Goal: Information Seeking & Learning: Learn about a topic

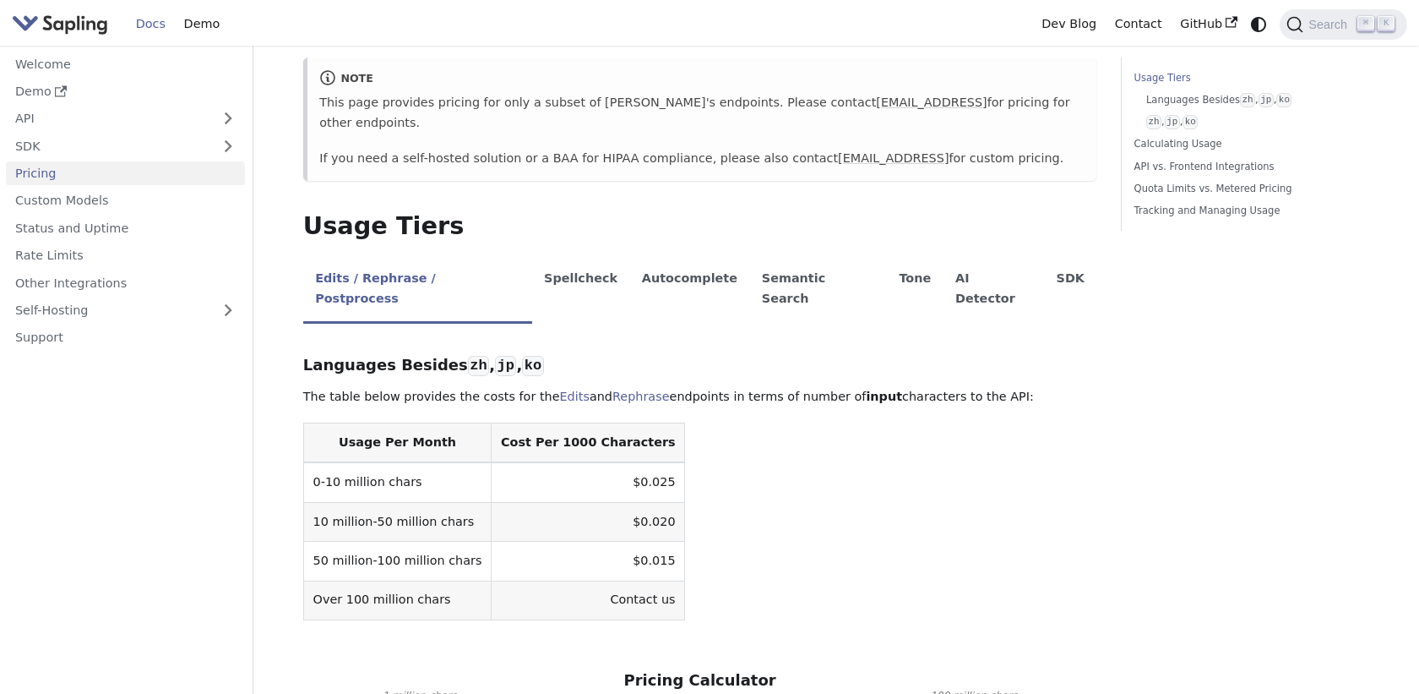
scroll to position [197, 0]
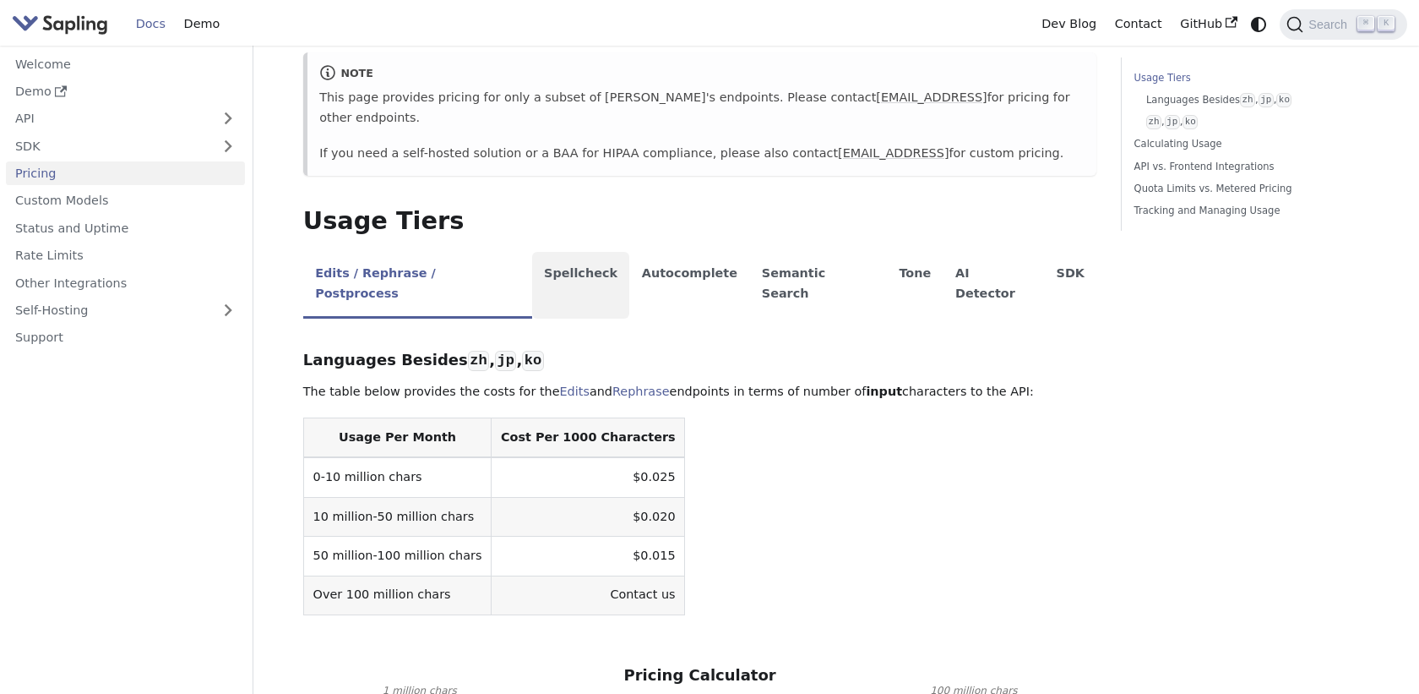
click at [556, 252] on li "Spellcheck" at bounding box center [581, 285] width 98 height 67
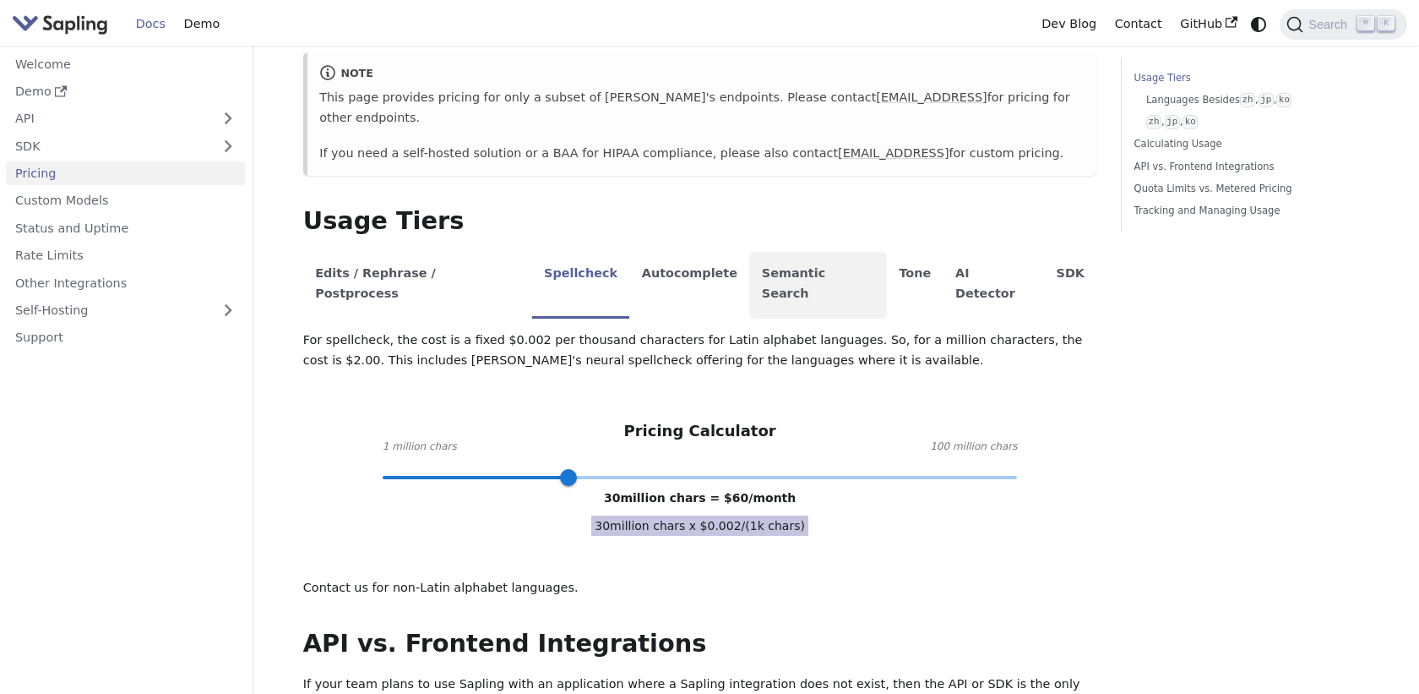
click at [762, 252] on li "Semantic Search" at bounding box center [818, 285] width 138 height 67
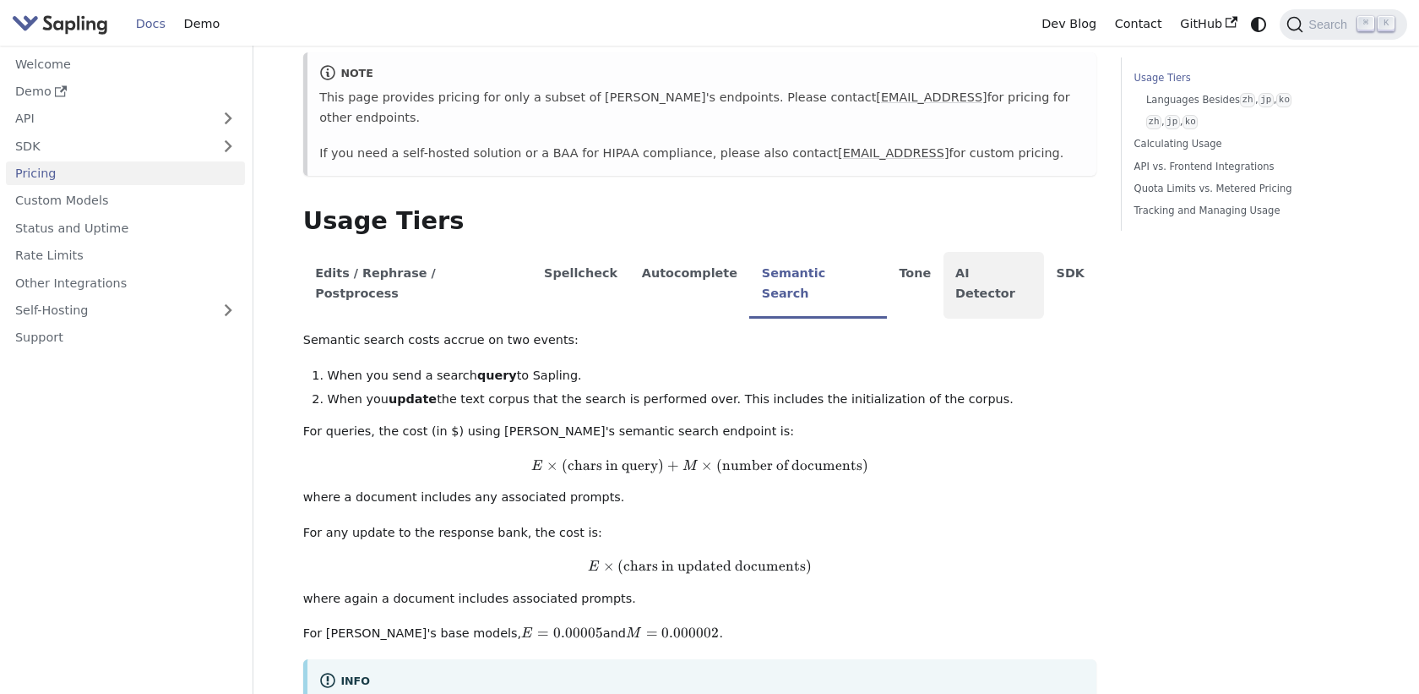
click at [944, 260] on li "AI Detector" at bounding box center [994, 285] width 101 height 67
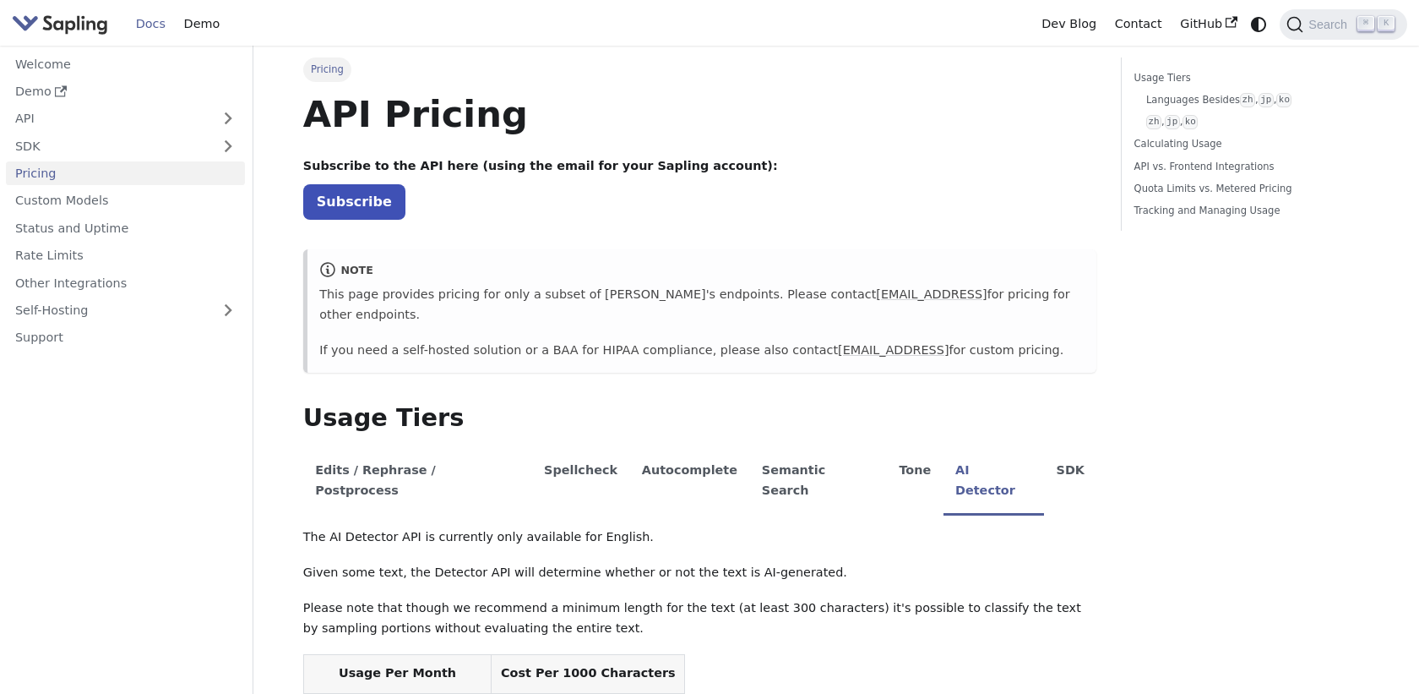
scroll to position [0, 0]
click at [75, 18] on img "Main" at bounding box center [60, 24] width 96 height 25
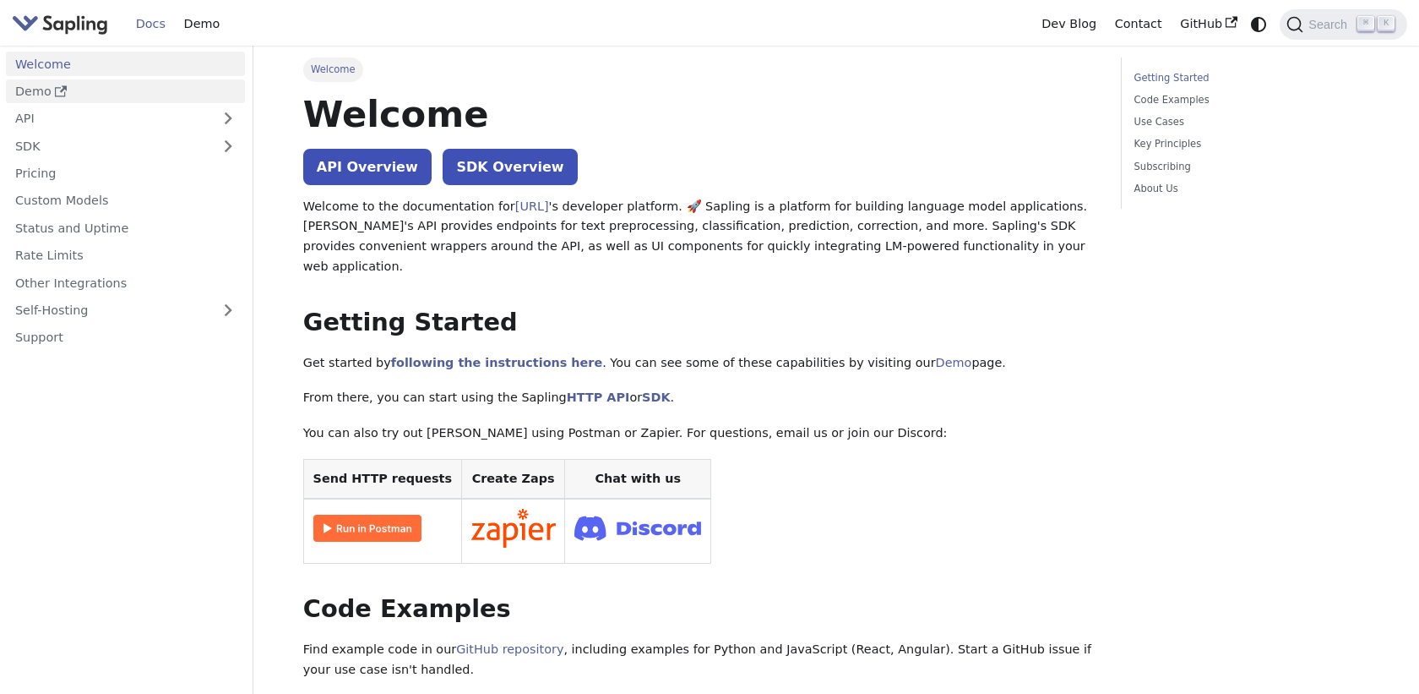
click at [37, 91] on link "Demo" at bounding box center [125, 91] width 239 height 25
click at [116, 170] on link "Pricing" at bounding box center [125, 173] width 239 height 25
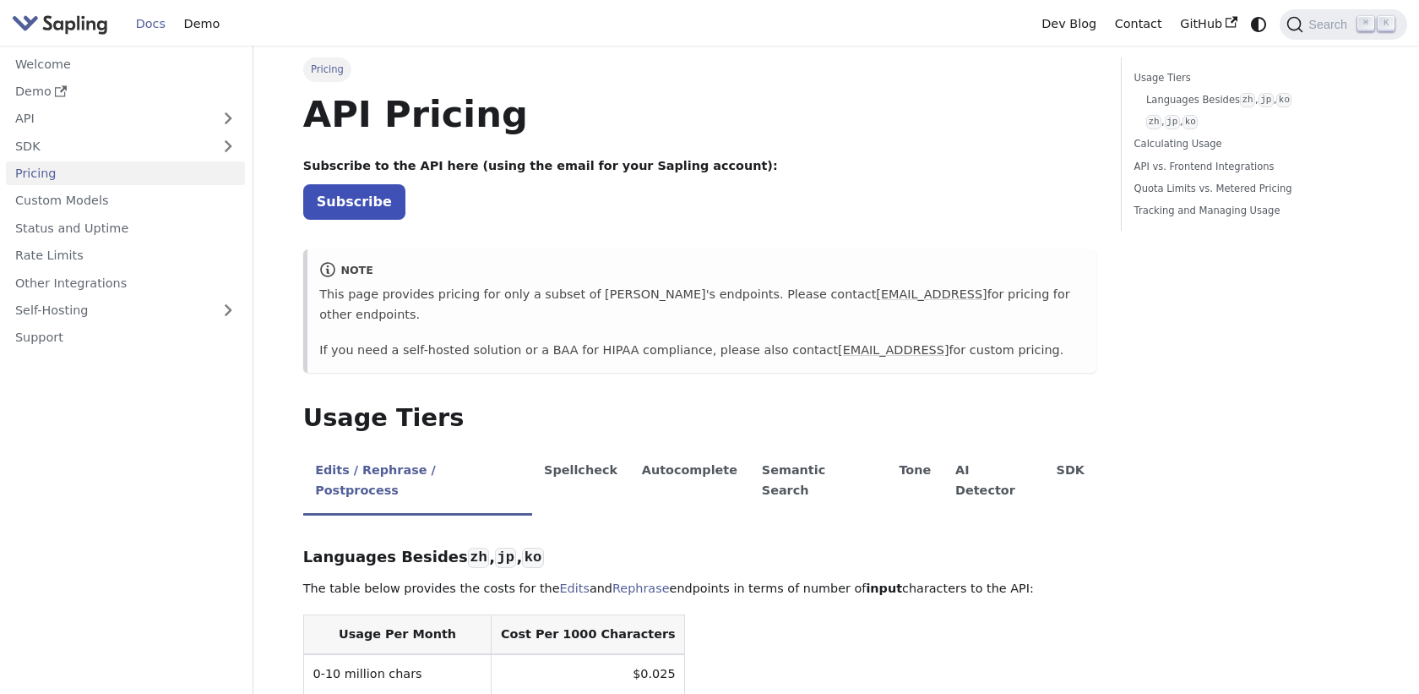
click at [77, 33] on img "Main" at bounding box center [60, 24] width 96 height 25
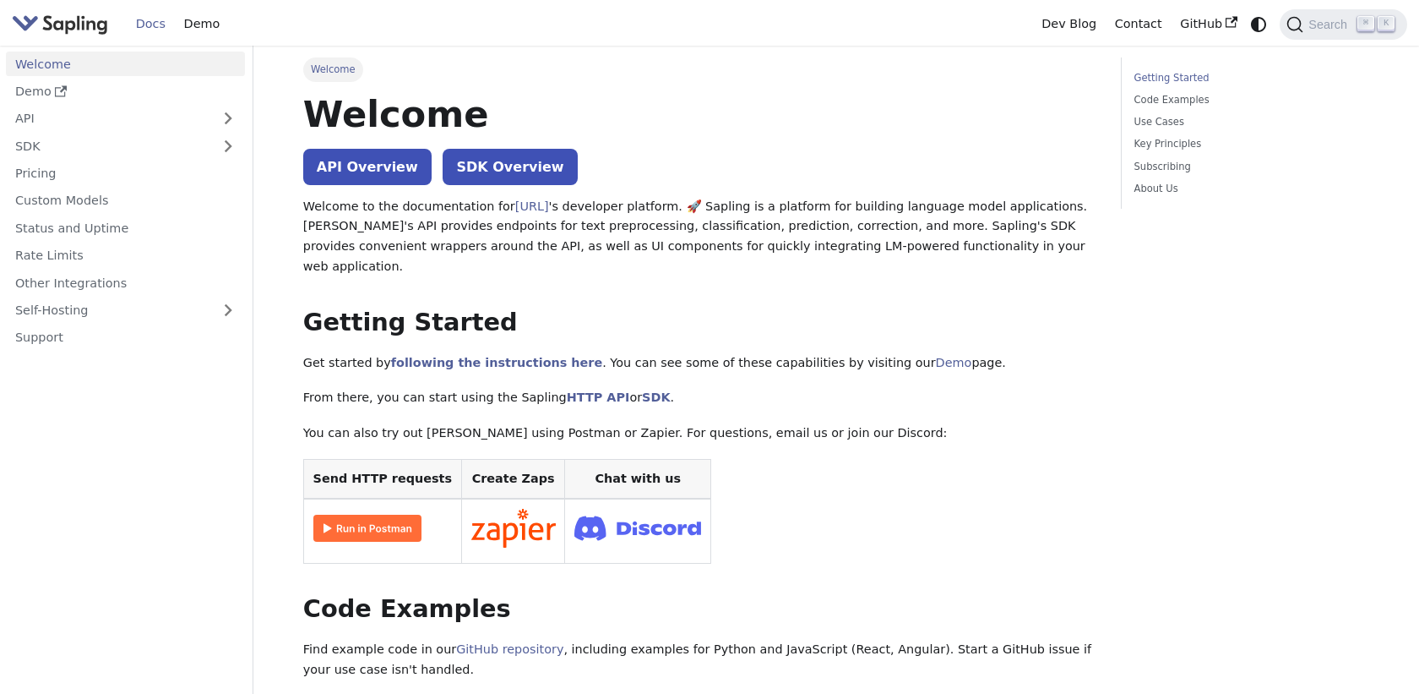
click at [52, 25] on img "Main" at bounding box center [60, 24] width 96 height 25
